Goal: Find specific page/section: Find specific page/section

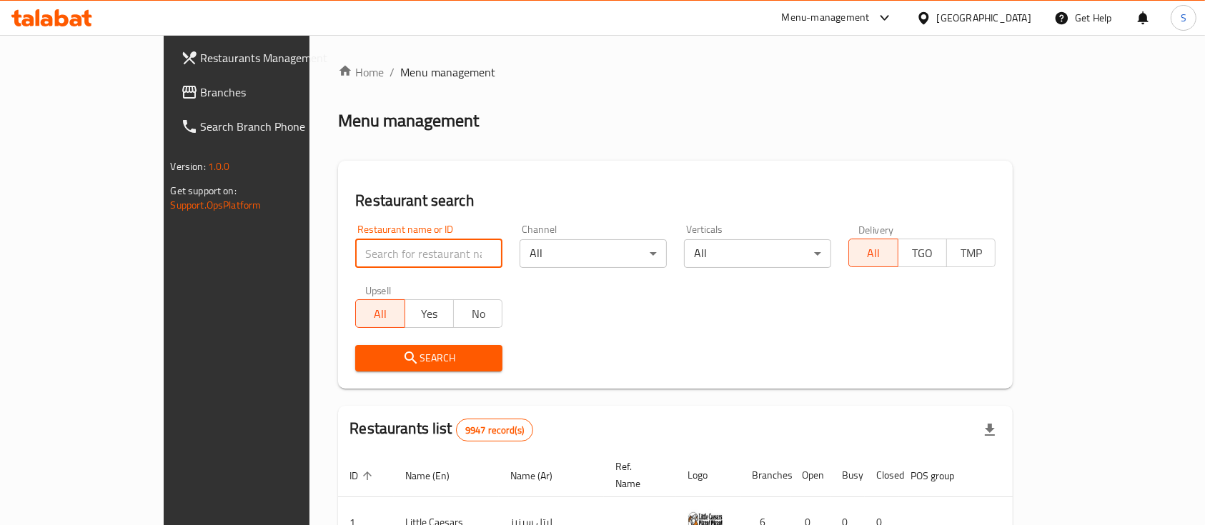
click at [355, 266] on input "search" at bounding box center [428, 253] width 147 height 29
type input "F"
type input "top juice"
click at [361, 262] on input "top juice" at bounding box center [428, 253] width 147 height 29
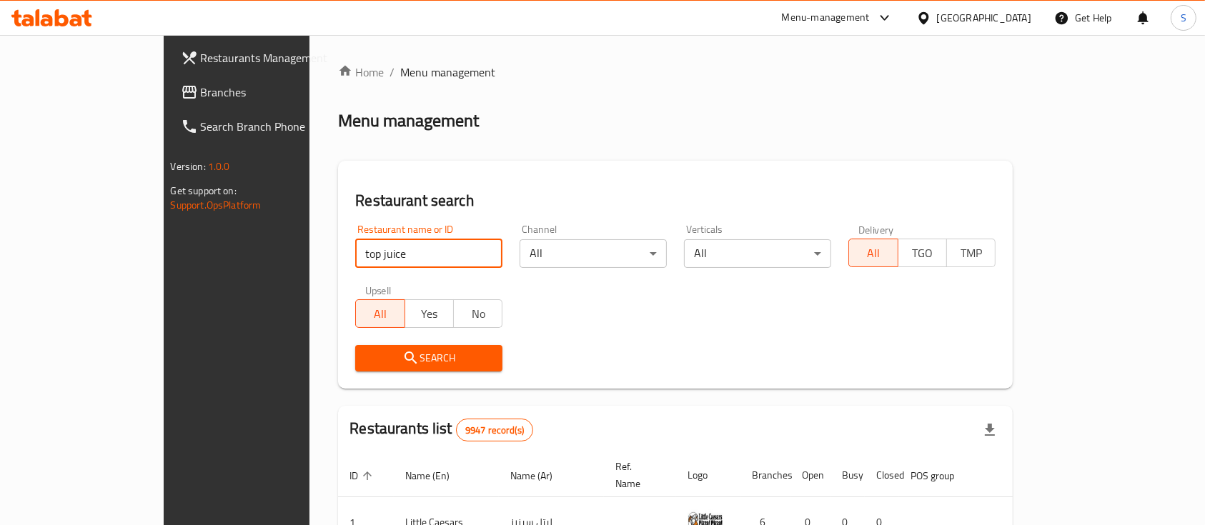
click at [361, 262] on input "top juice" at bounding box center [428, 253] width 147 height 29
type input "\"
click button "Search" at bounding box center [428, 358] width 147 height 26
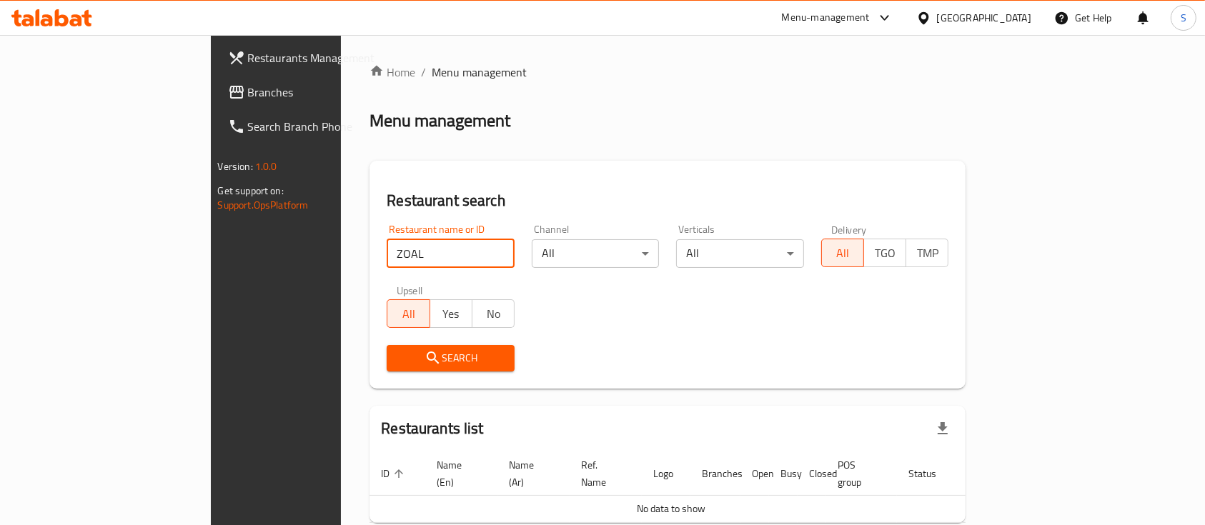
click at [387, 262] on input "ZOAL" at bounding box center [451, 253] width 128 height 29
type input "[PERSON_NAME]"
click button "Search" at bounding box center [451, 358] width 128 height 26
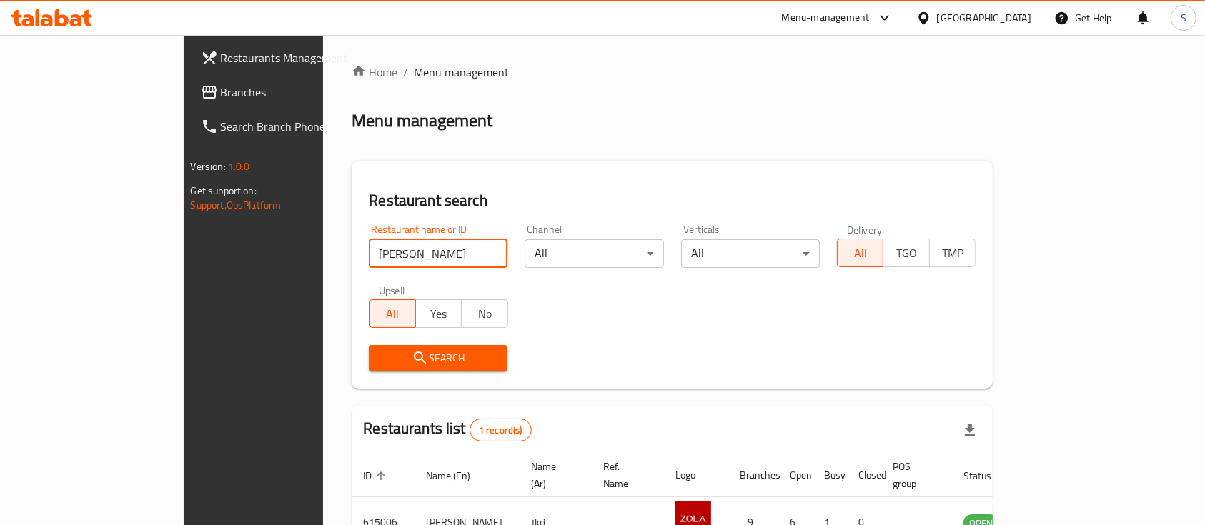
scroll to position [84, 0]
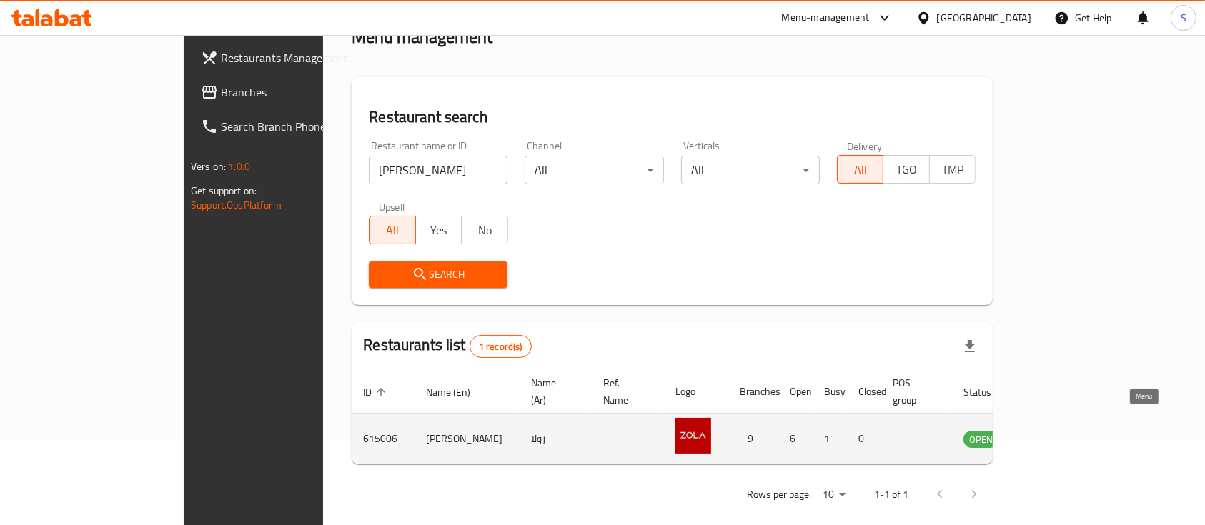
click at [1055, 430] on icon "enhanced table" at bounding box center [1046, 438] width 17 height 17
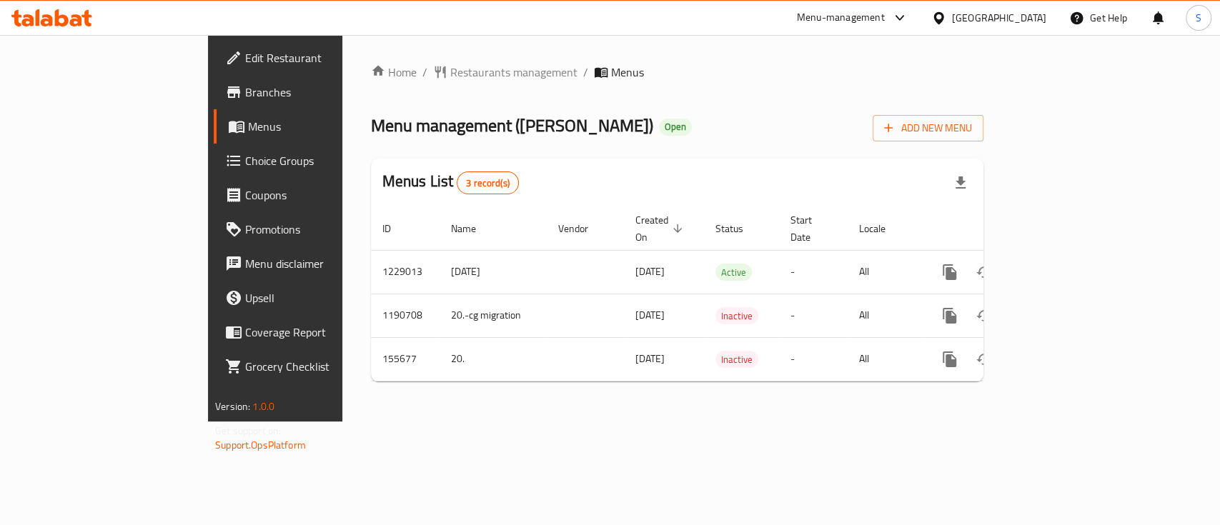
click at [248, 130] on span "Menus" at bounding box center [324, 126] width 152 height 17
click at [245, 88] on span "Branches" at bounding box center [322, 92] width 155 height 17
